Goal: Check status: Check status

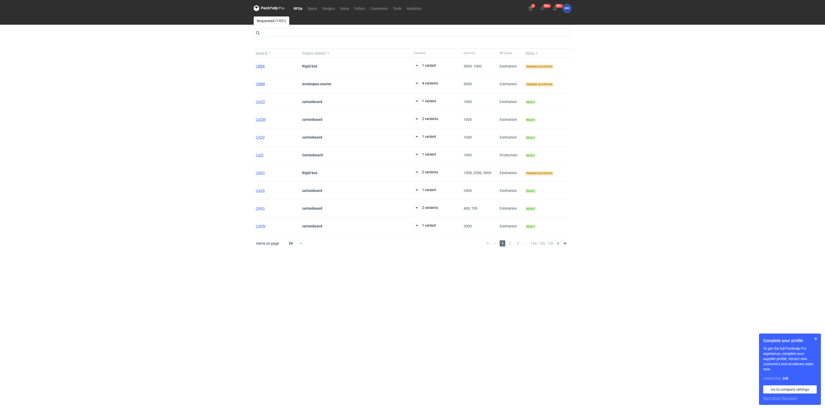
click at [635, 363] on div "RFQs Specs Designs Items Orders Customers Tools Analytics 3 99+ 99+ [PERSON_NAM…" at bounding box center [412, 204] width 825 height 409
click at [698, 291] on div "RFQs Specs Designs Items Orders Customers Tools Analytics 3 99+ 99+ [PERSON_NAM…" at bounding box center [412, 204] width 825 height 409
click at [749, 220] on div "RFQs Specs Designs Items Orders Customers Tools Analytics 3 99+ 99+ [PERSON_NAM…" at bounding box center [412, 204] width 825 height 409
click at [277, 352] on main "Requested (1551) Quote ID Product category Variants Quantity RFQ type Status CB…" at bounding box center [412, 212] width 322 height 393
